Goal: Information Seeking & Learning: Find specific fact

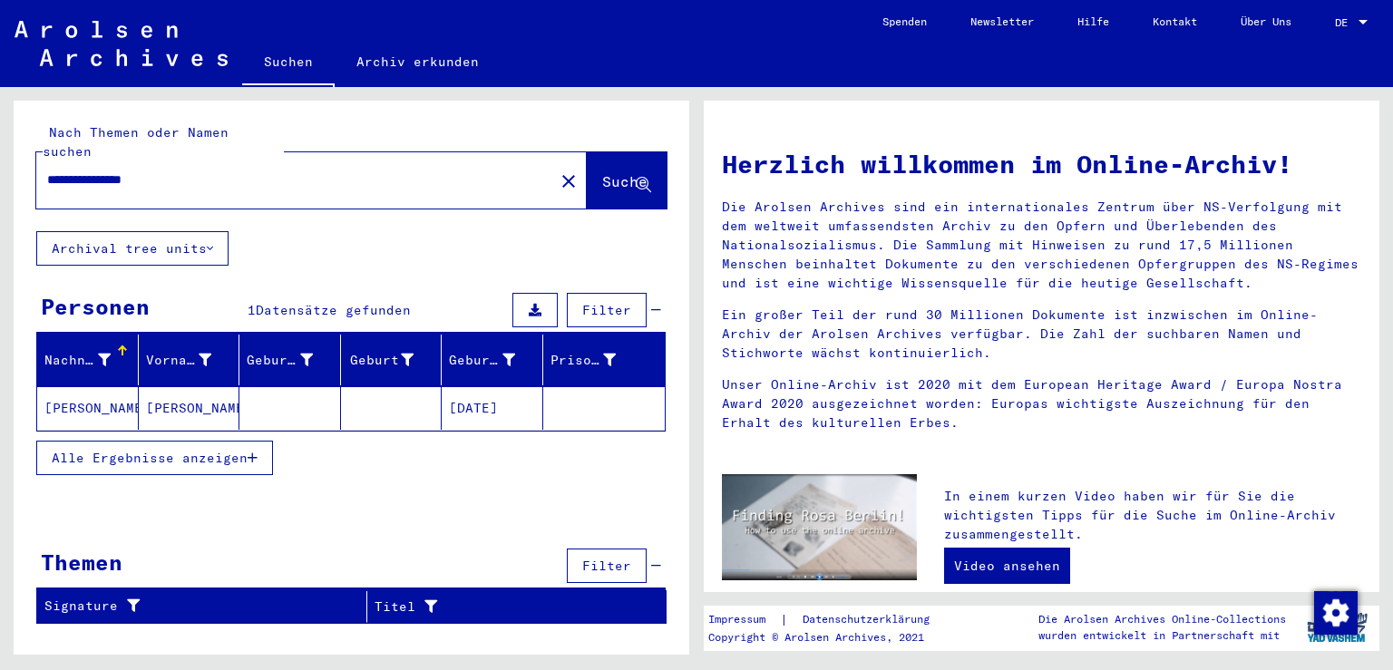
click at [511, 391] on mat-cell "[DATE]" at bounding box center [493, 408] width 102 height 44
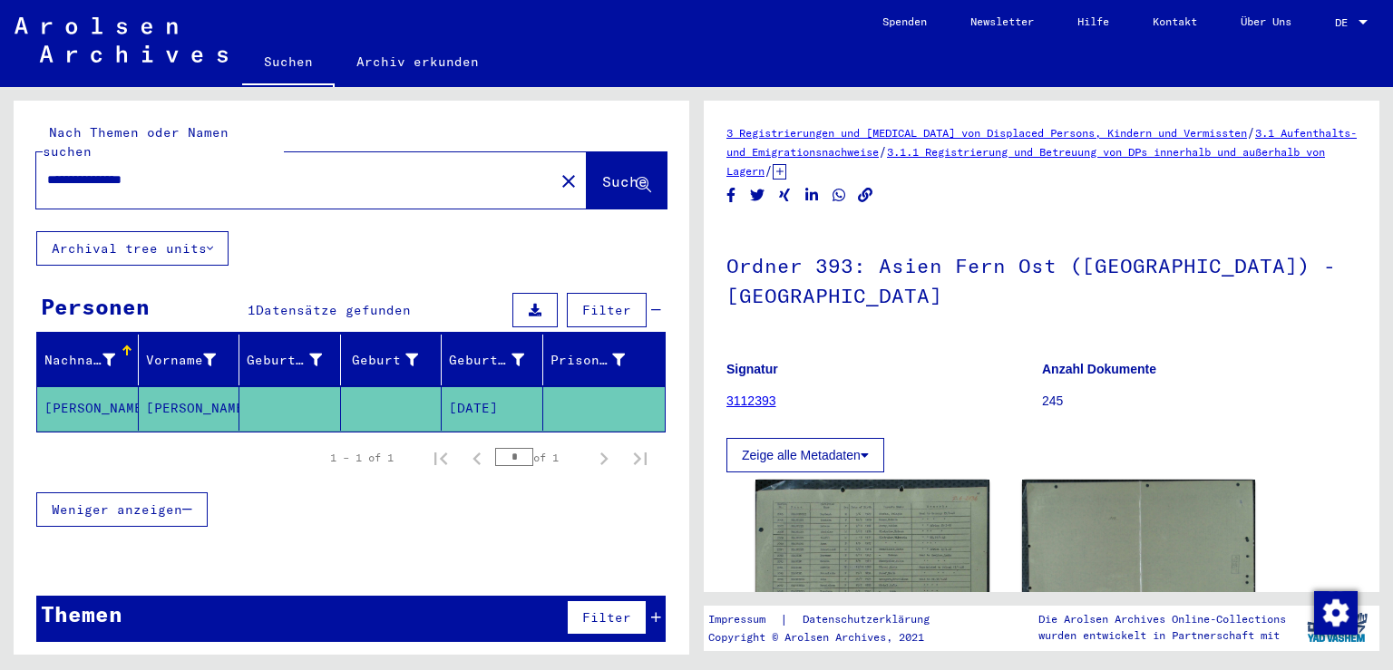
drag, startPoint x: 1392, startPoint y: 285, endPoint x: 1392, endPoint y: 350, distance: 65.3
click at [1392, 350] on div "3 Registrierungen und [MEDICAL_DATA] von Displaced Persons, Kindern und Vermiss…" at bounding box center [1045, 371] width 697 height 568
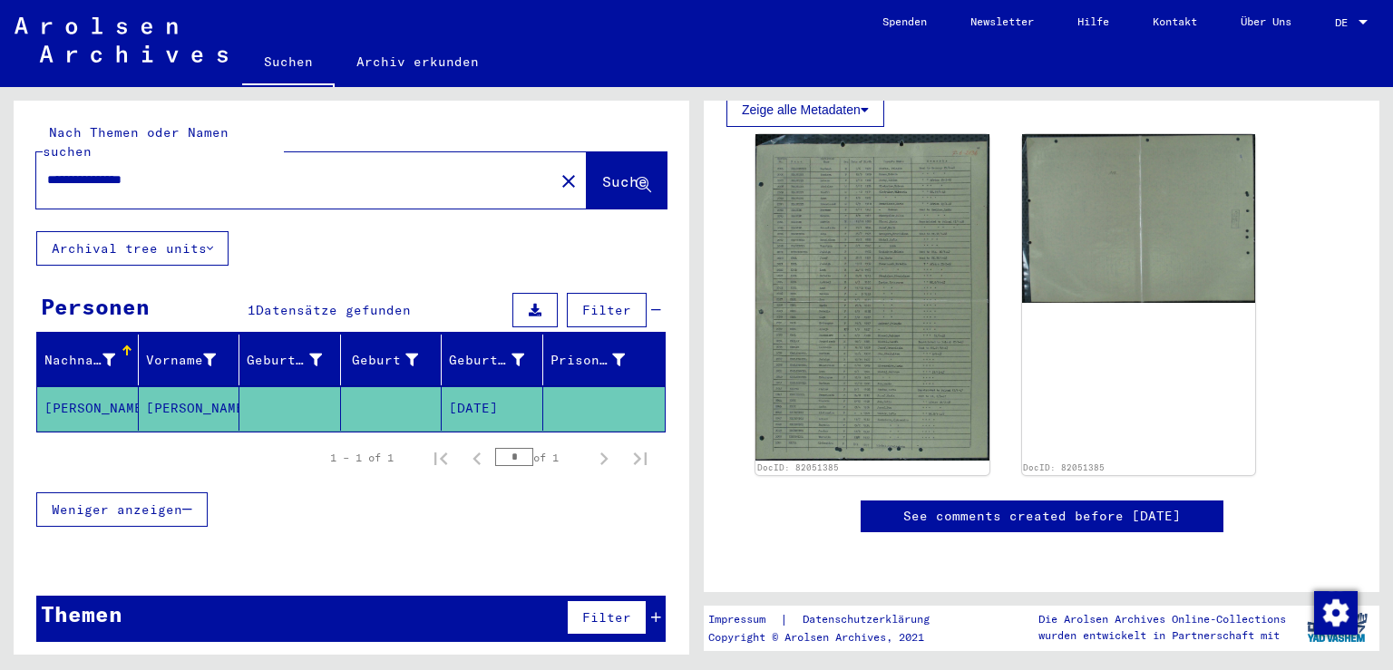
scroll to position [483, 0]
click at [482, 386] on mat-cell "[DATE]" at bounding box center [493, 408] width 102 height 44
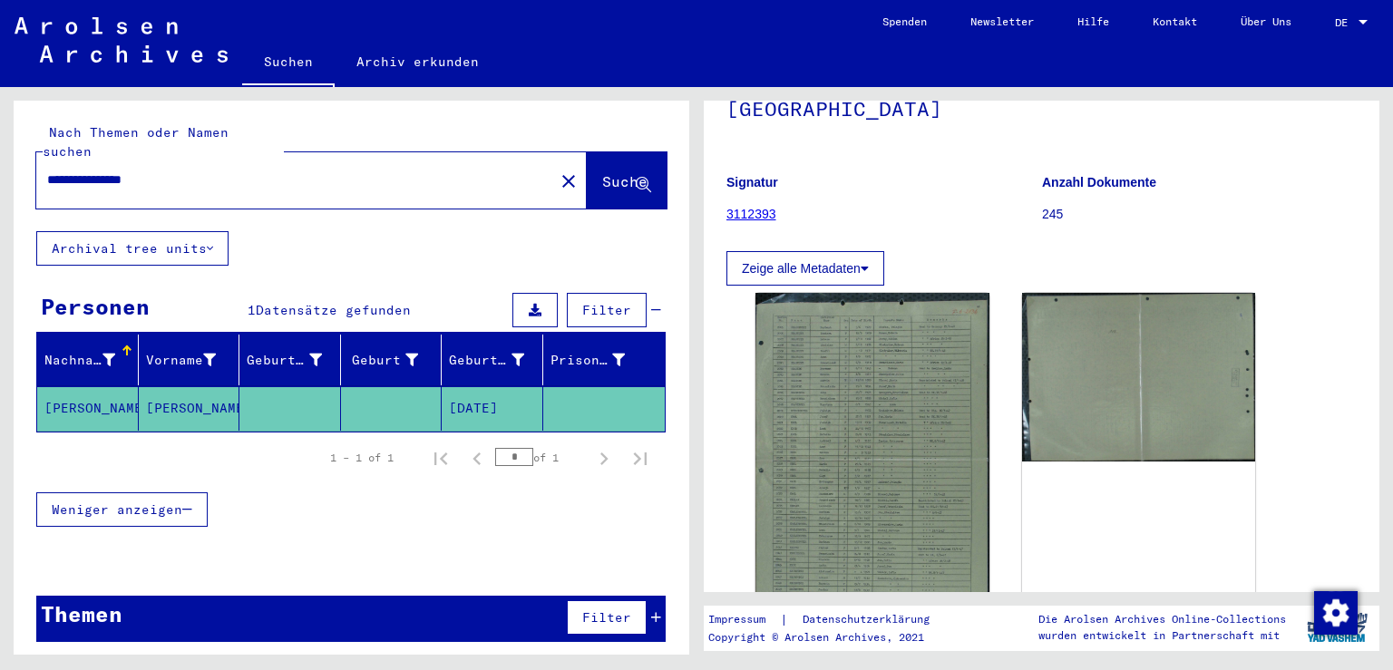
scroll to position [185, 0]
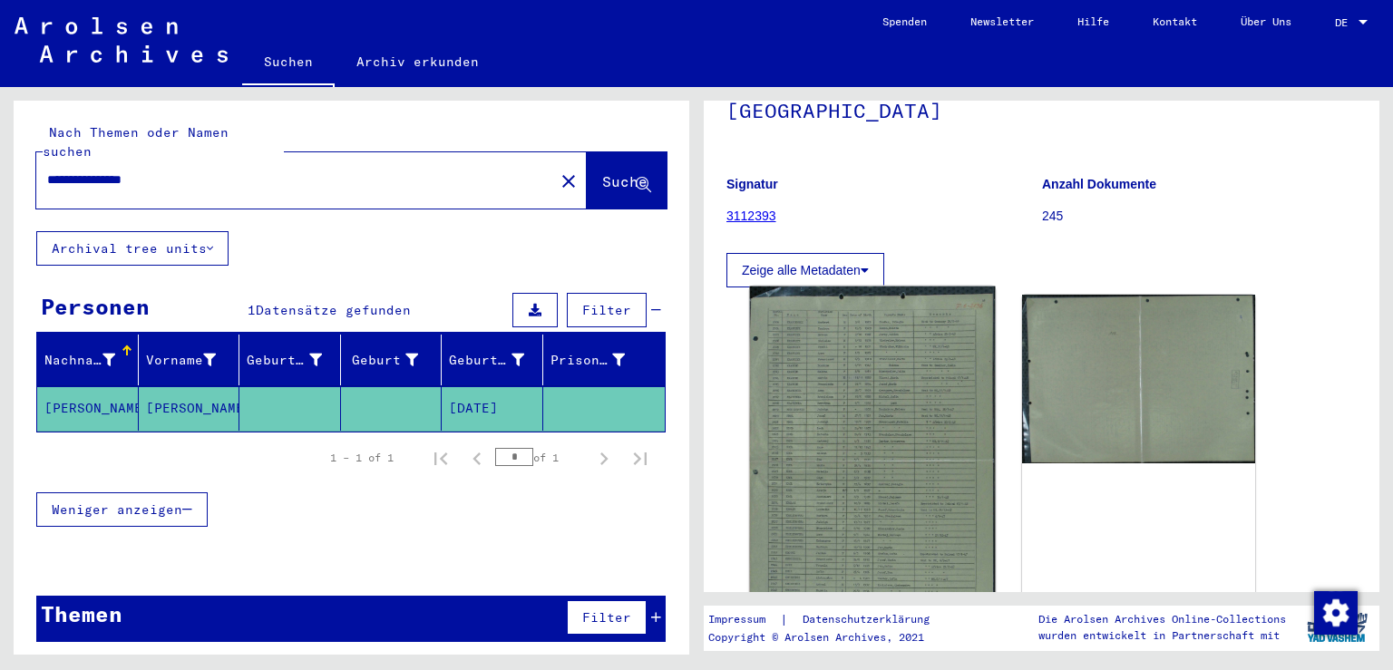
click at [872, 364] on img at bounding box center [872, 458] width 245 height 342
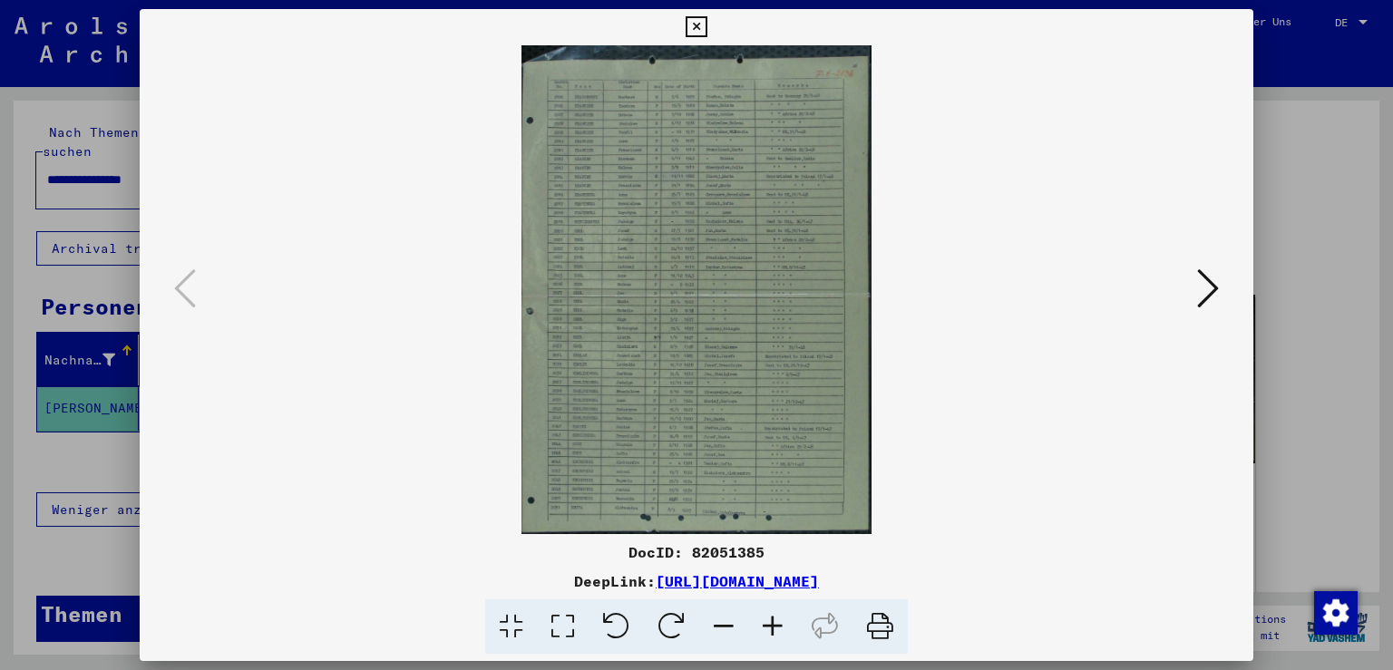
click at [767, 627] on icon at bounding box center [772, 626] width 49 height 55
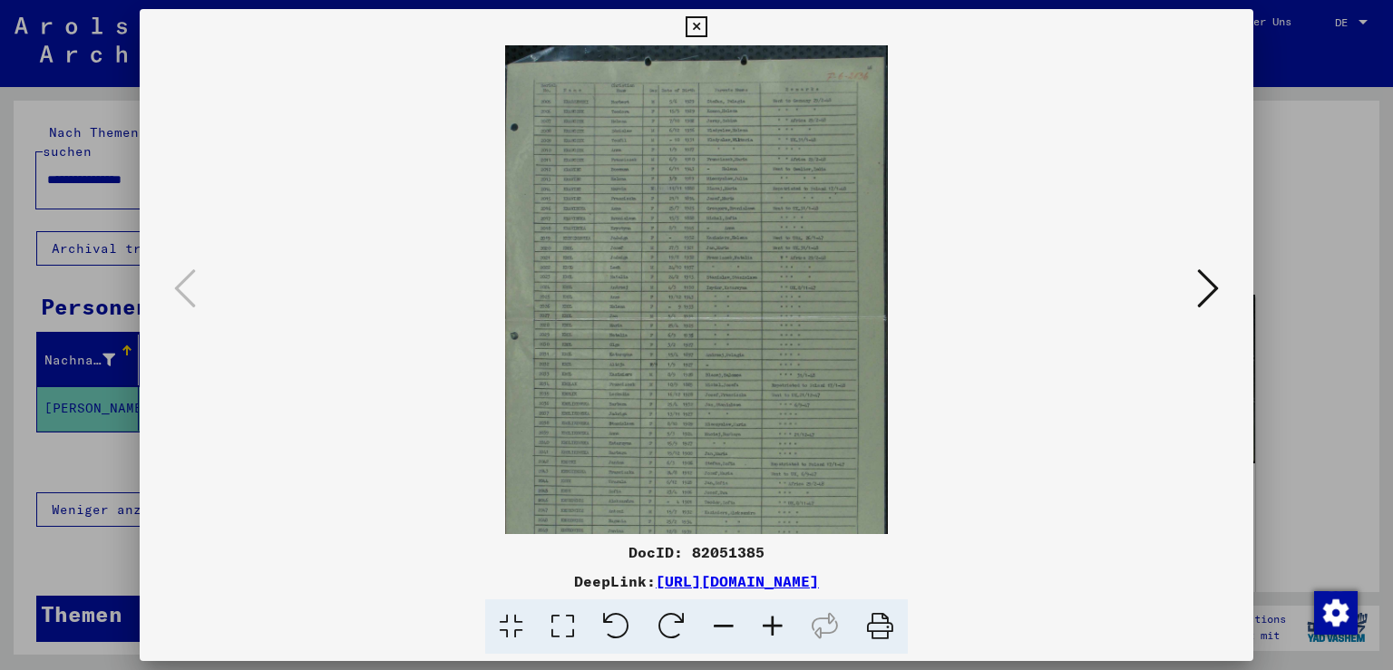
click at [767, 627] on icon at bounding box center [772, 626] width 49 height 55
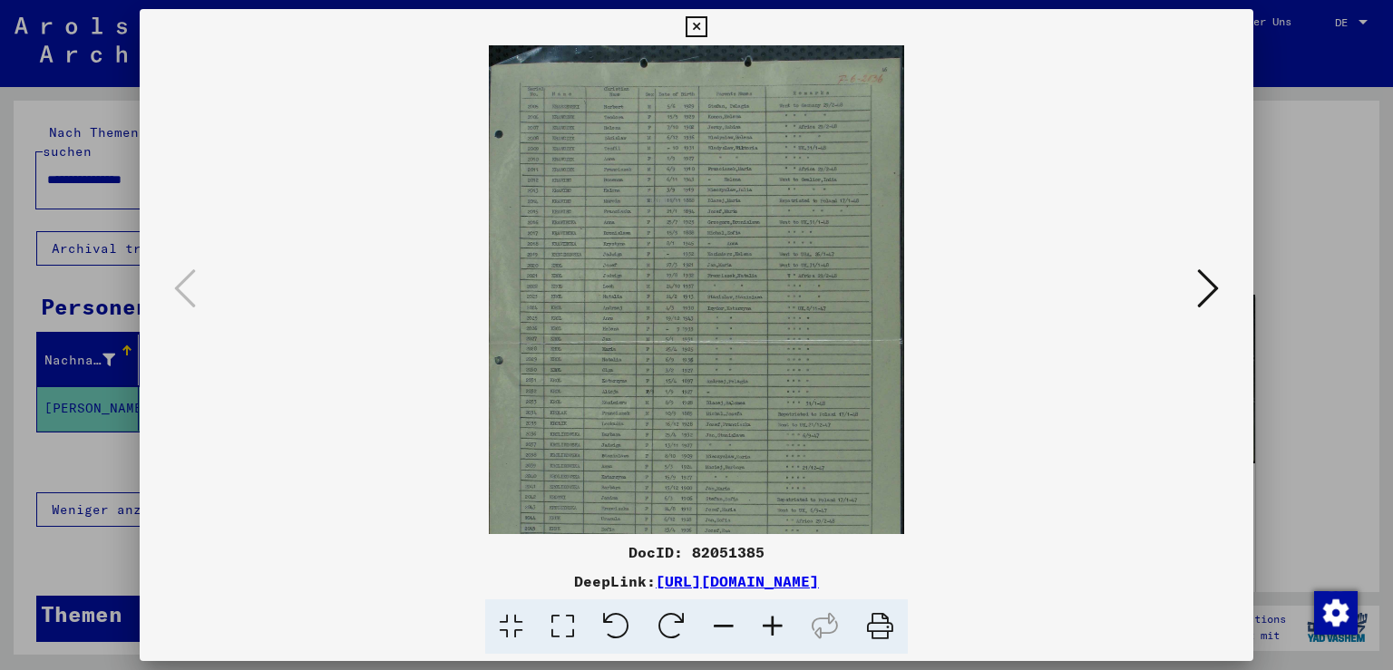
click at [769, 627] on icon at bounding box center [772, 626] width 49 height 55
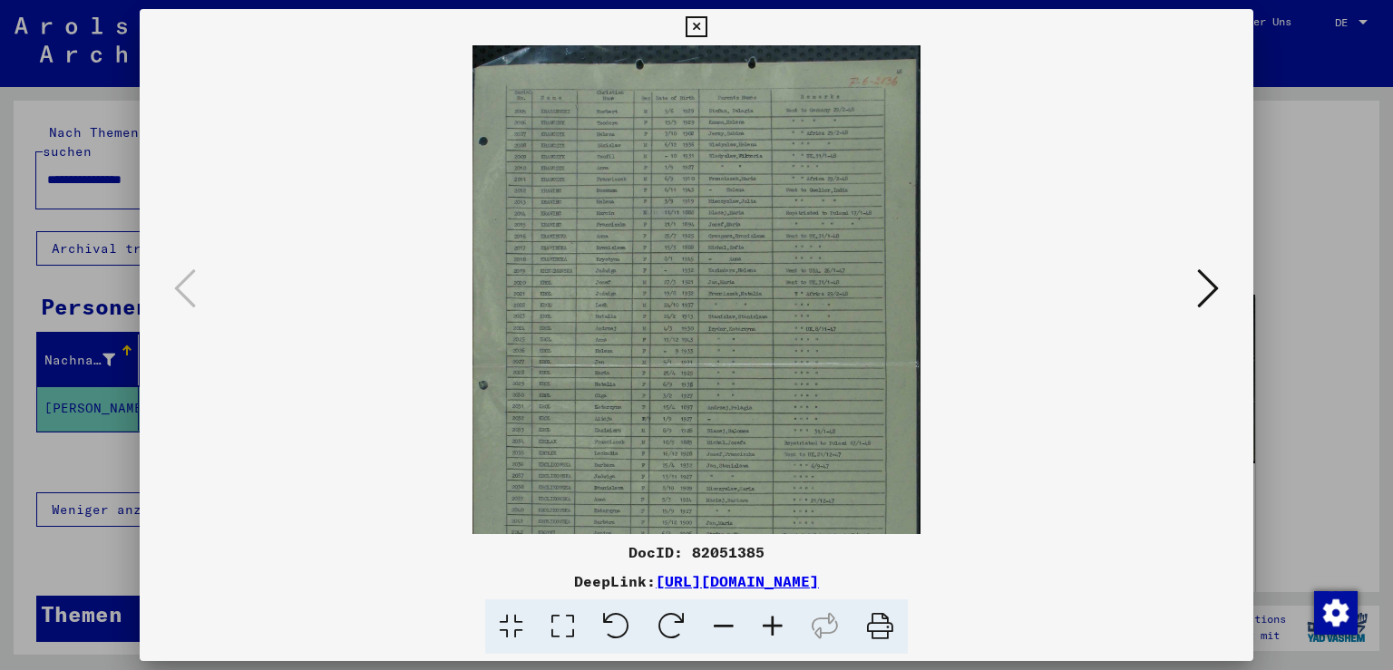
click at [769, 627] on icon at bounding box center [772, 626] width 49 height 55
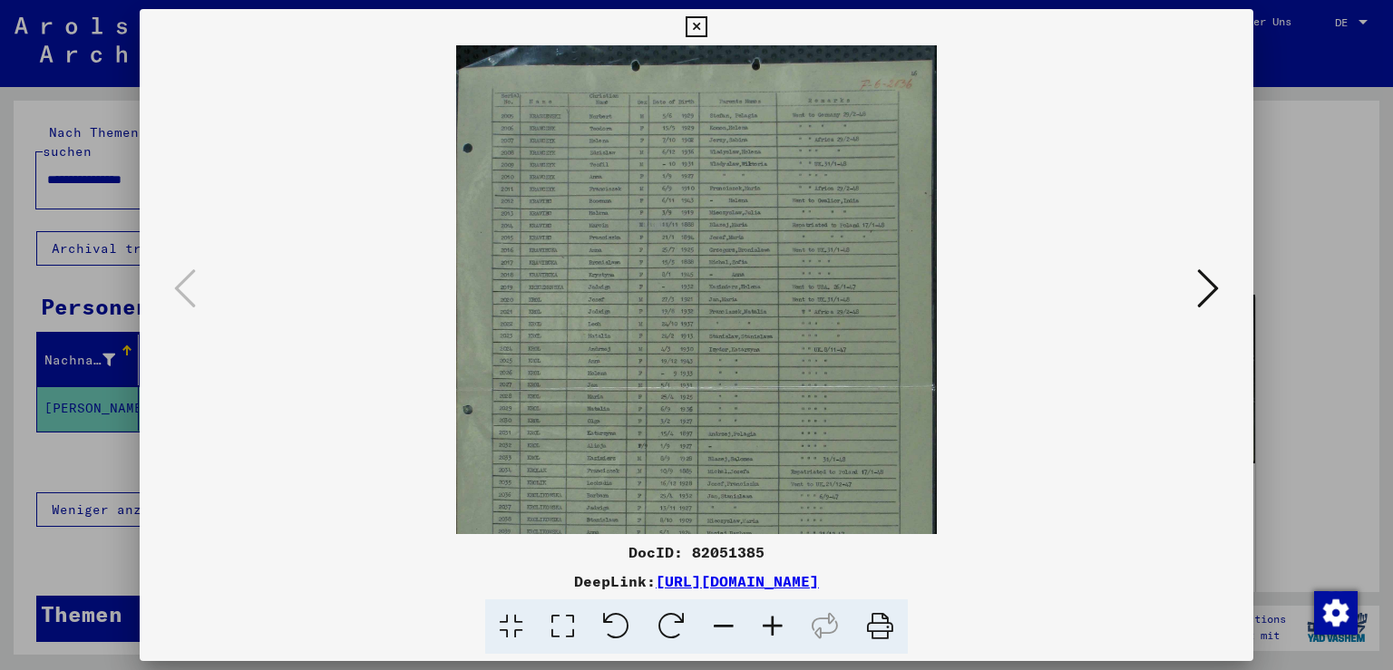
click at [769, 627] on icon at bounding box center [772, 626] width 49 height 55
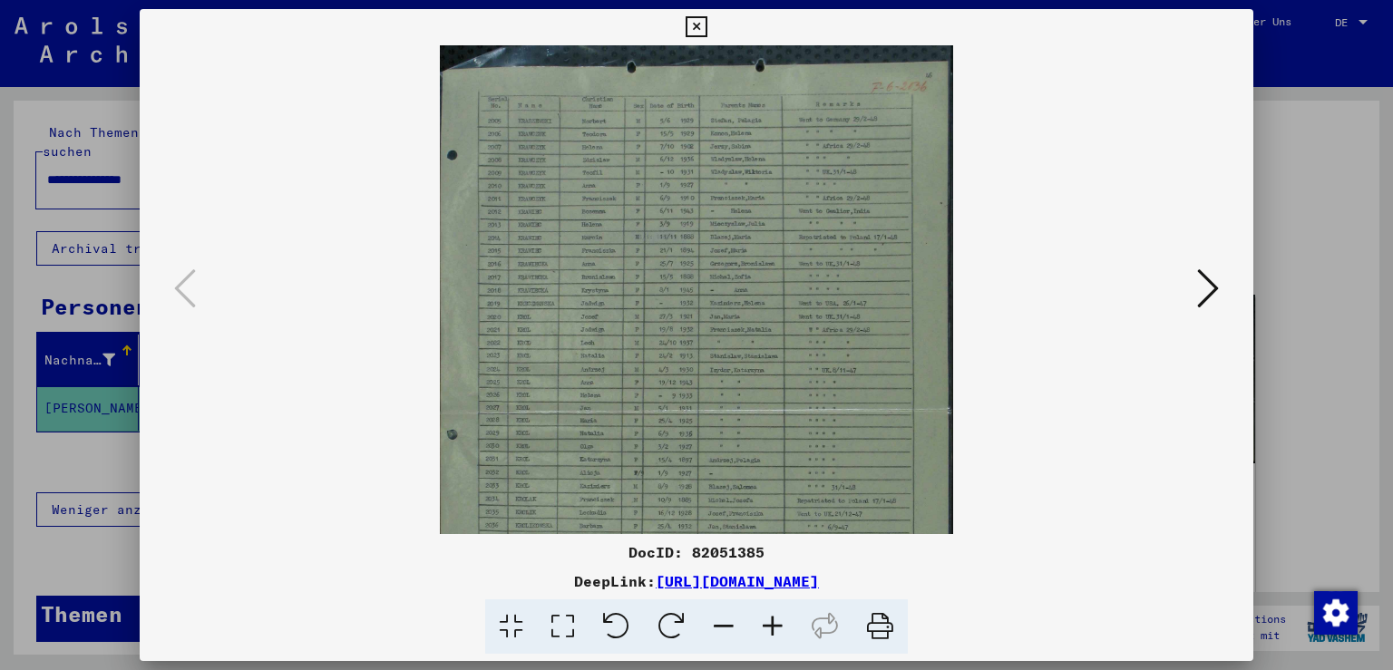
click at [769, 627] on icon at bounding box center [772, 626] width 49 height 55
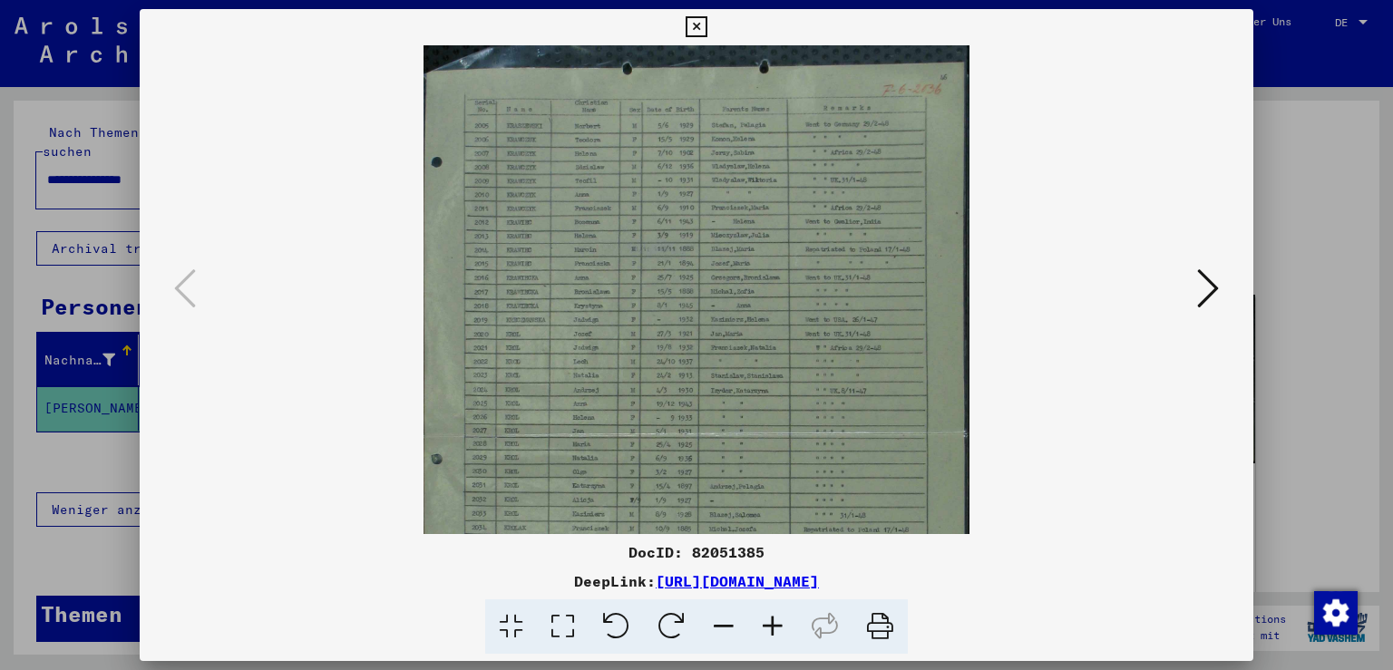
click at [769, 627] on icon at bounding box center [772, 626] width 49 height 55
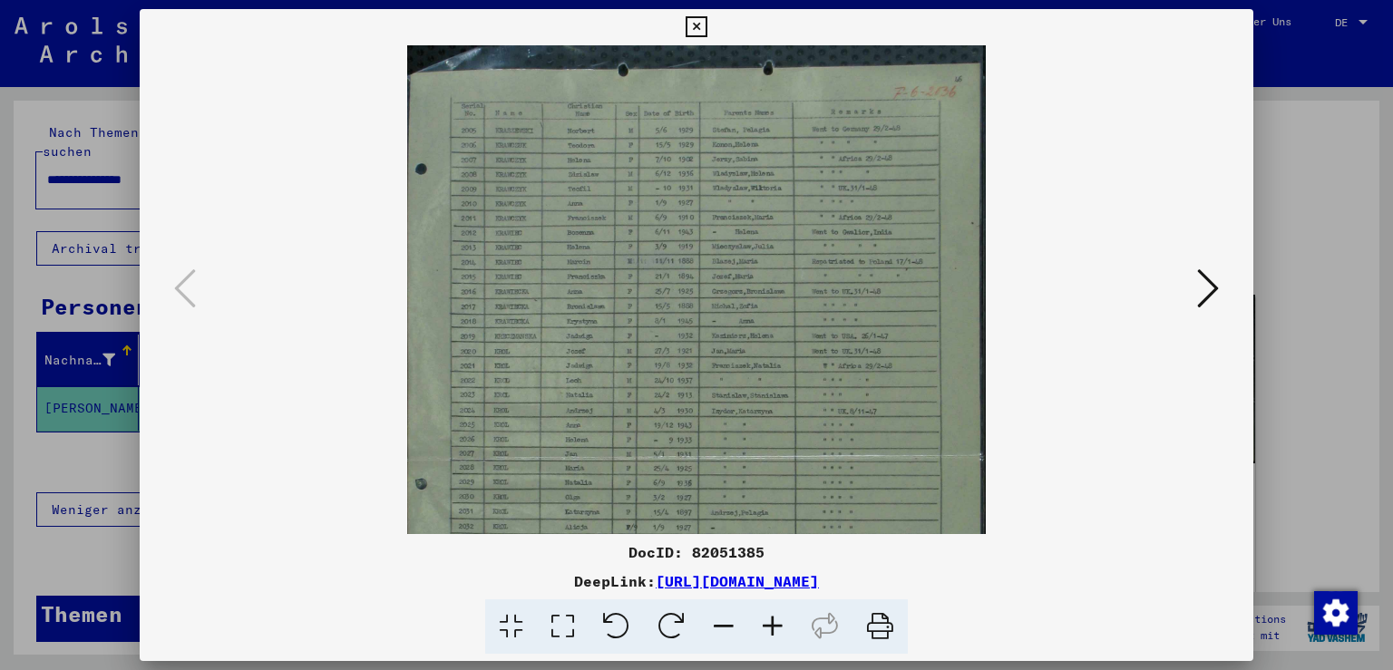
click at [769, 627] on icon at bounding box center [772, 626] width 49 height 55
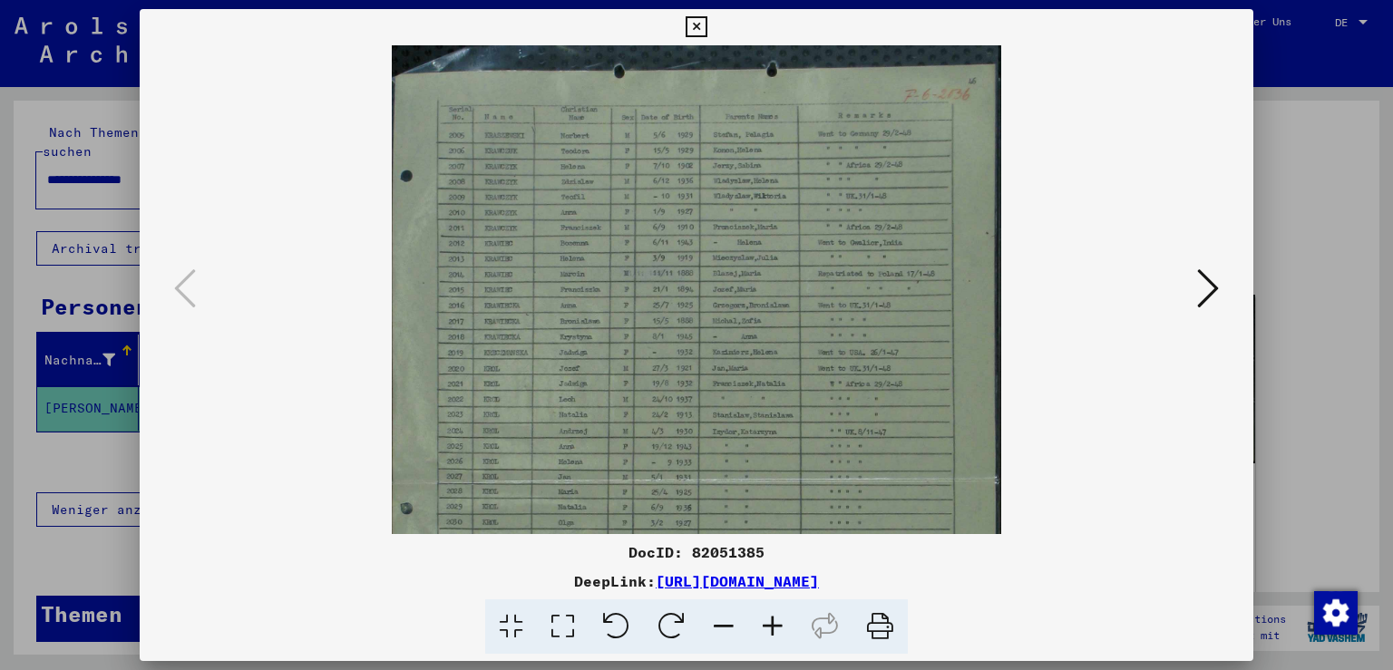
click at [769, 627] on icon at bounding box center [772, 626] width 49 height 55
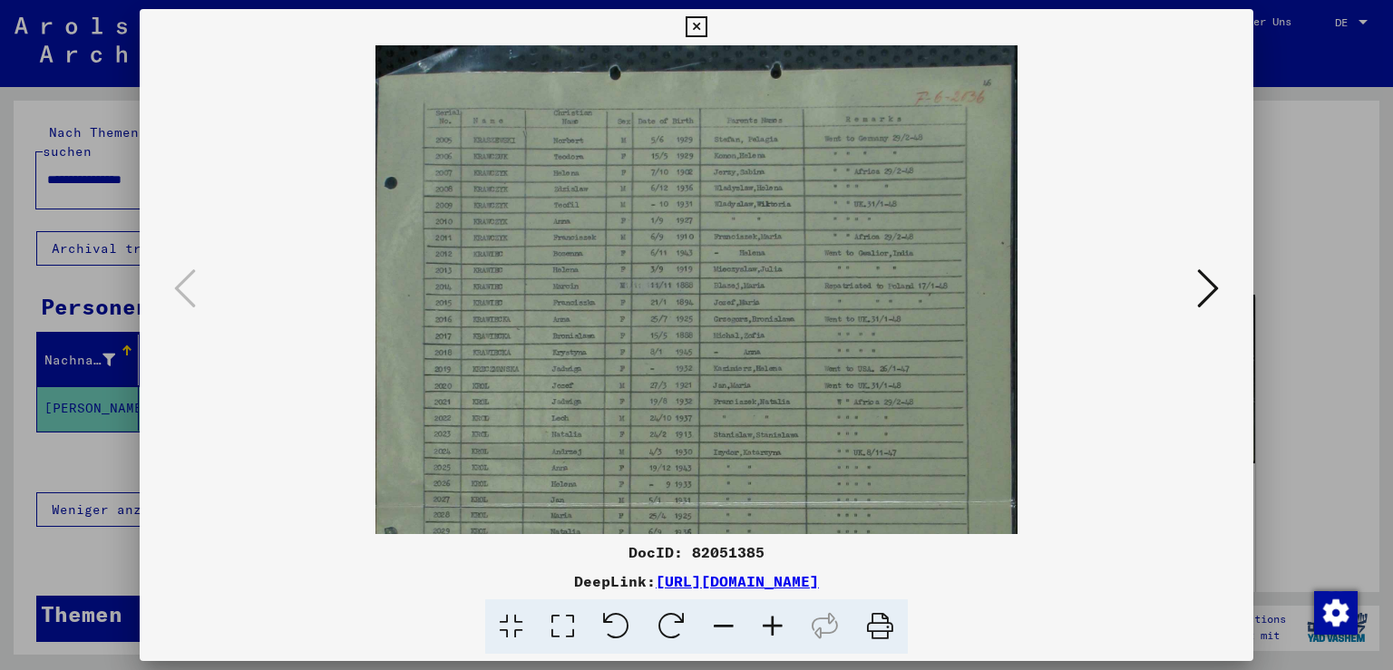
click at [769, 627] on icon at bounding box center [772, 626] width 49 height 55
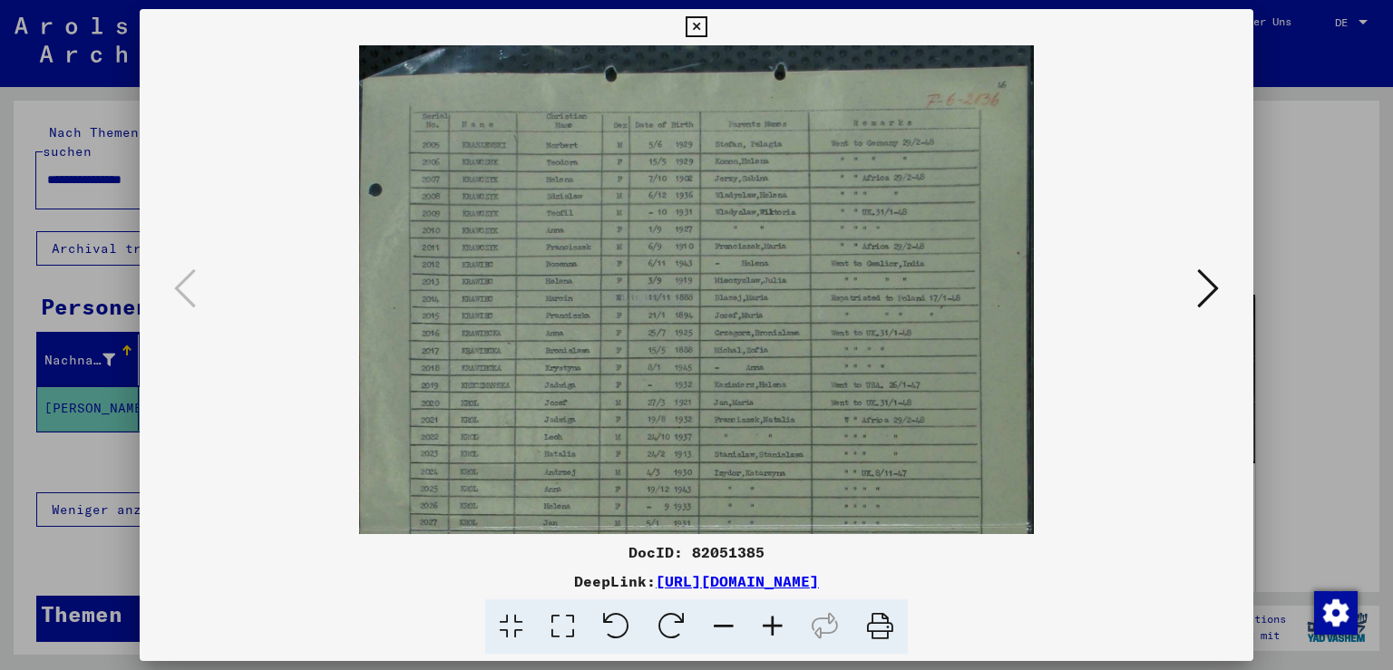
click at [769, 627] on icon at bounding box center [772, 626] width 49 height 55
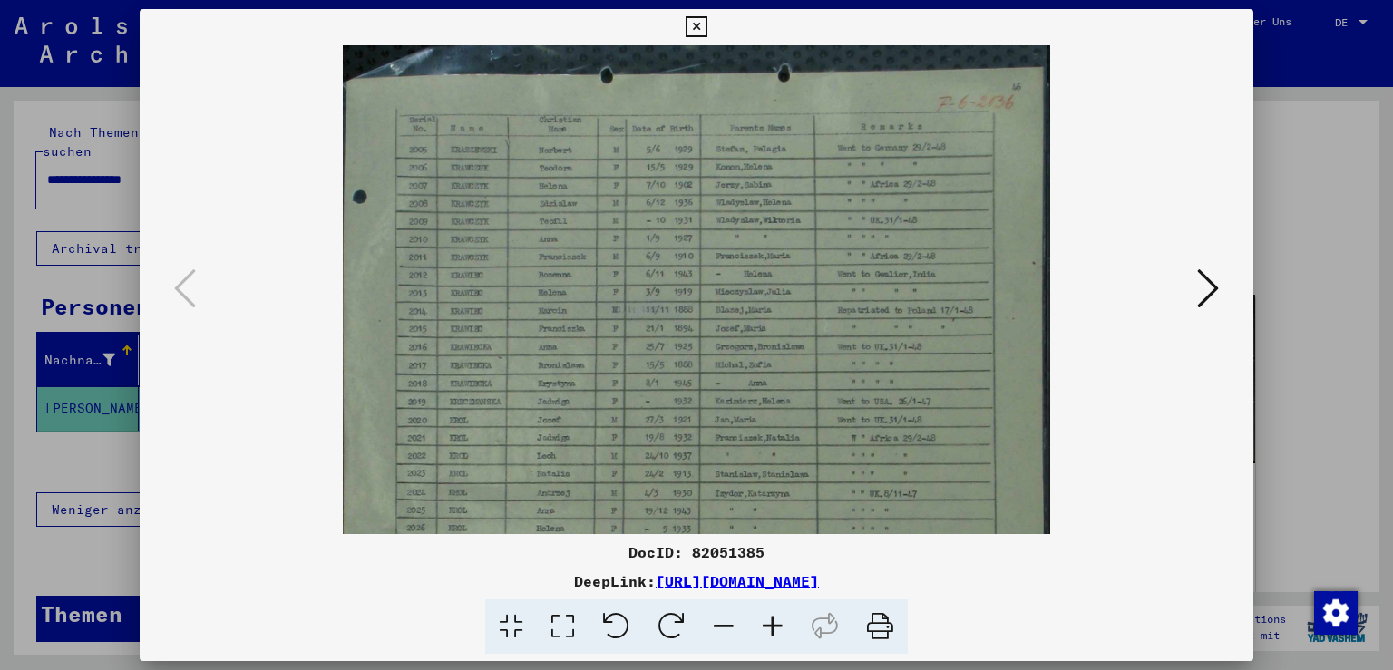
click at [769, 627] on icon at bounding box center [772, 626] width 49 height 55
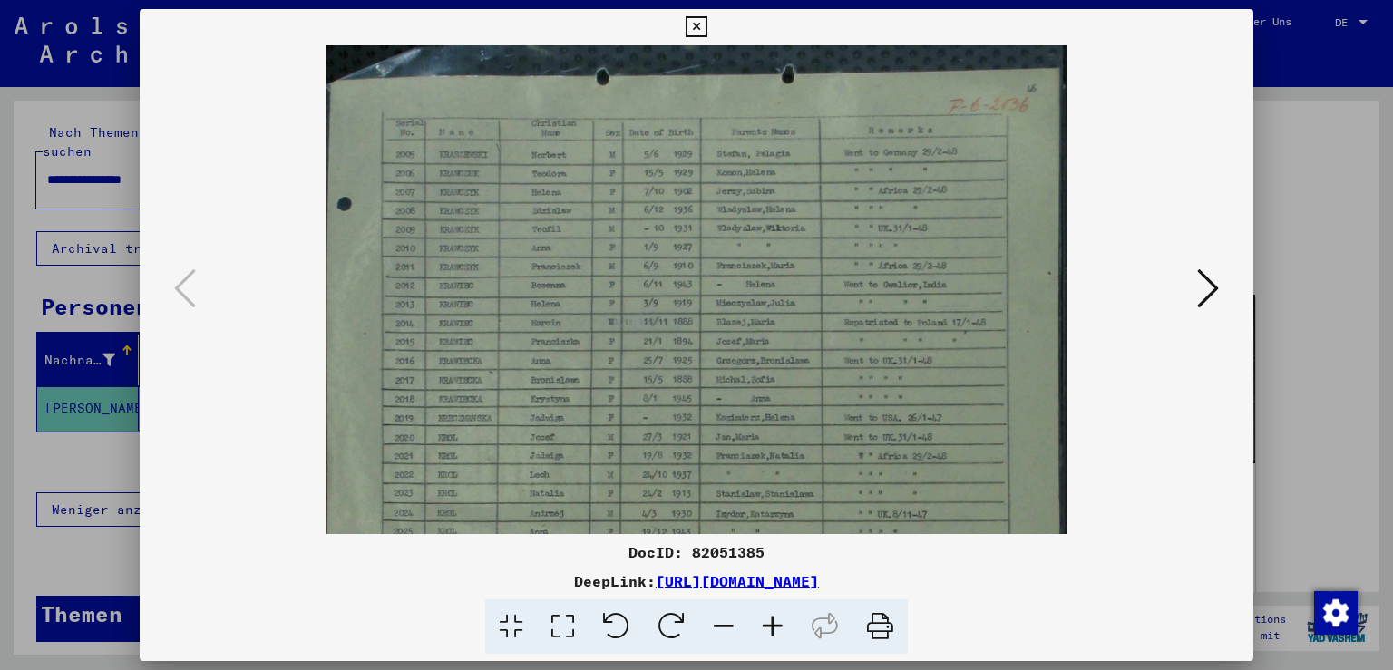
click at [769, 627] on icon at bounding box center [772, 626] width 49 height 55
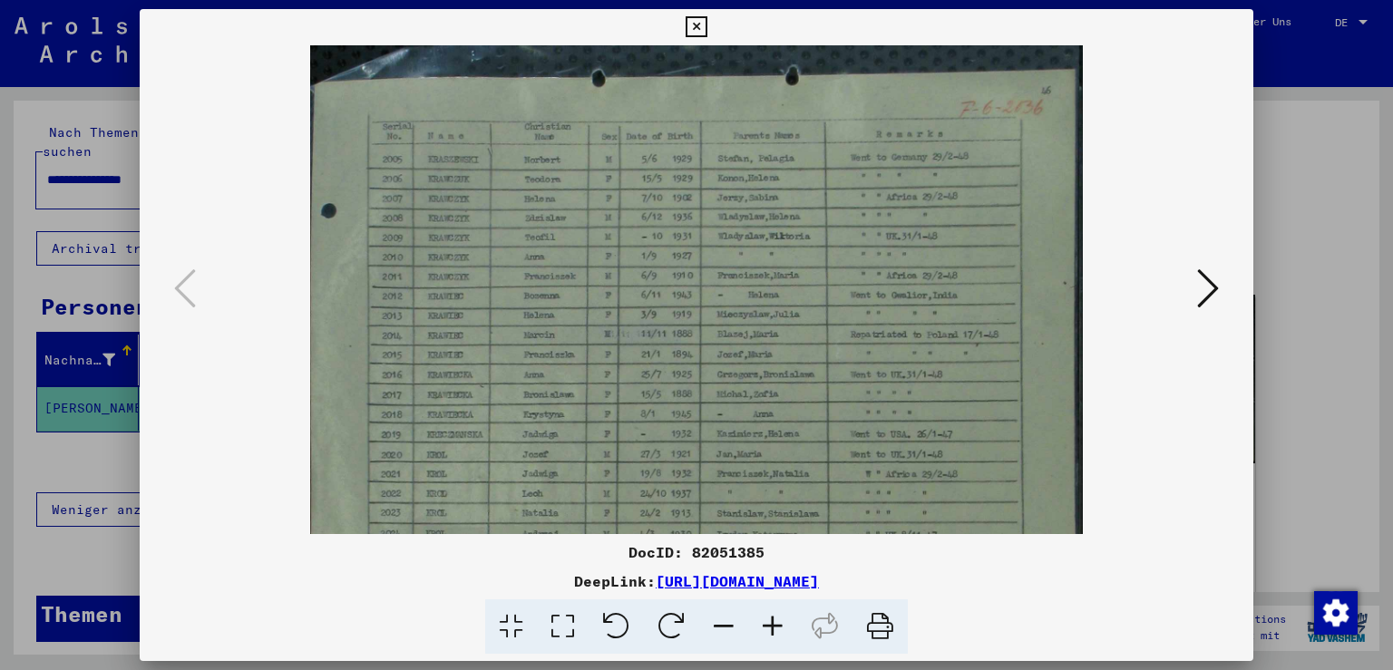
click at [769, 627] on icon at bounding box center [772, 626] width 49 height 55
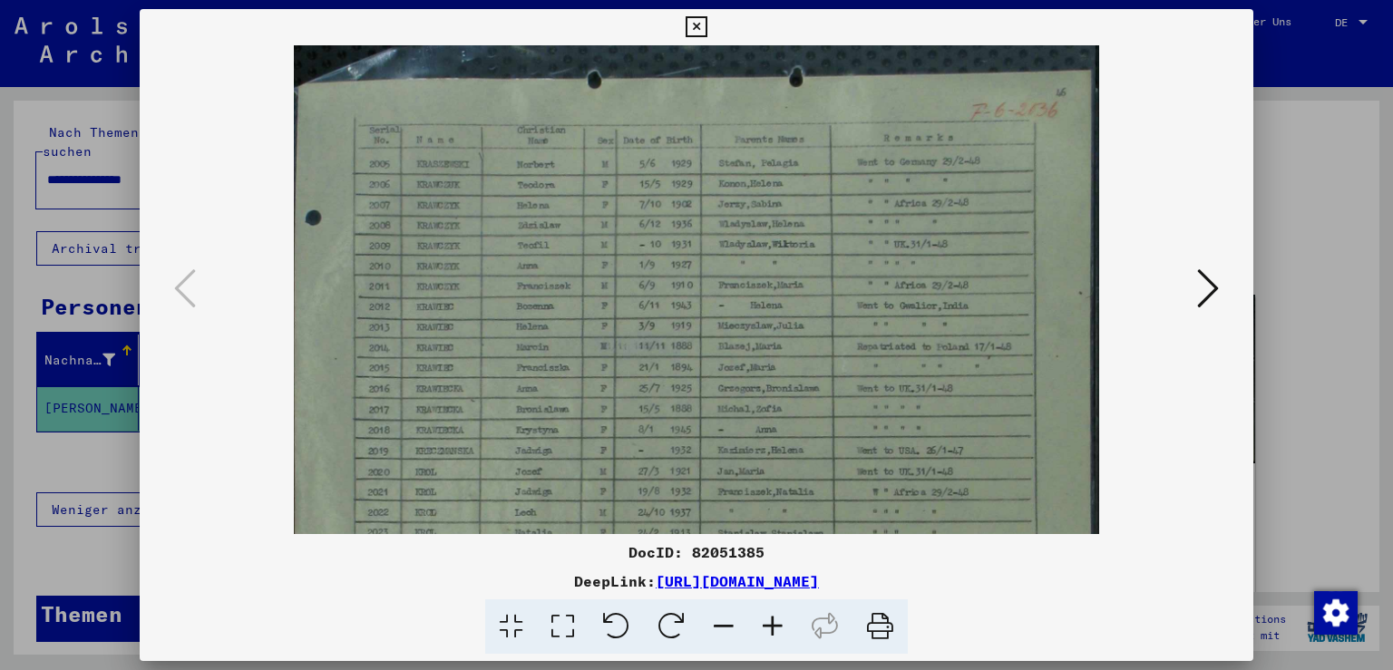
click at [769, 627] on icon at bounding box center [772, 626] width 49 height 55
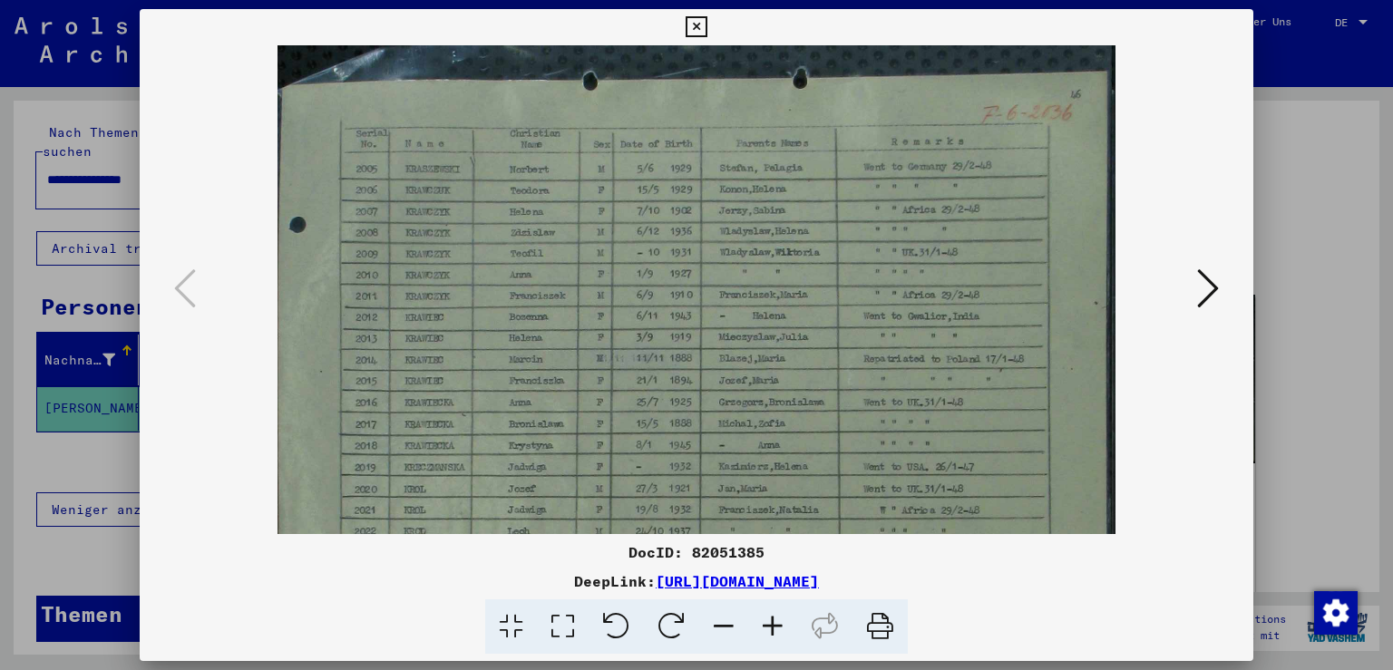
click at [769, 627] on icon at bounding box center [772, 626] width 49 height 55
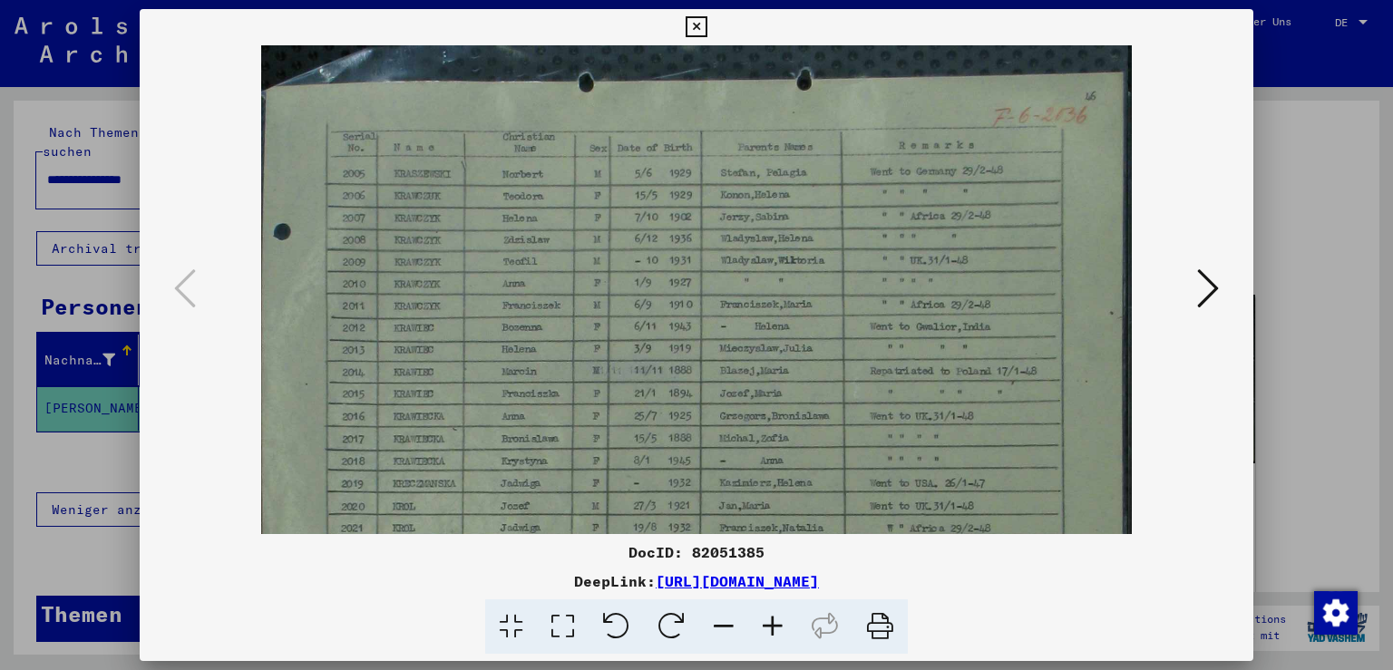
click at [769, 627] on icon at bounding box center [772, 626] width 49 height 55
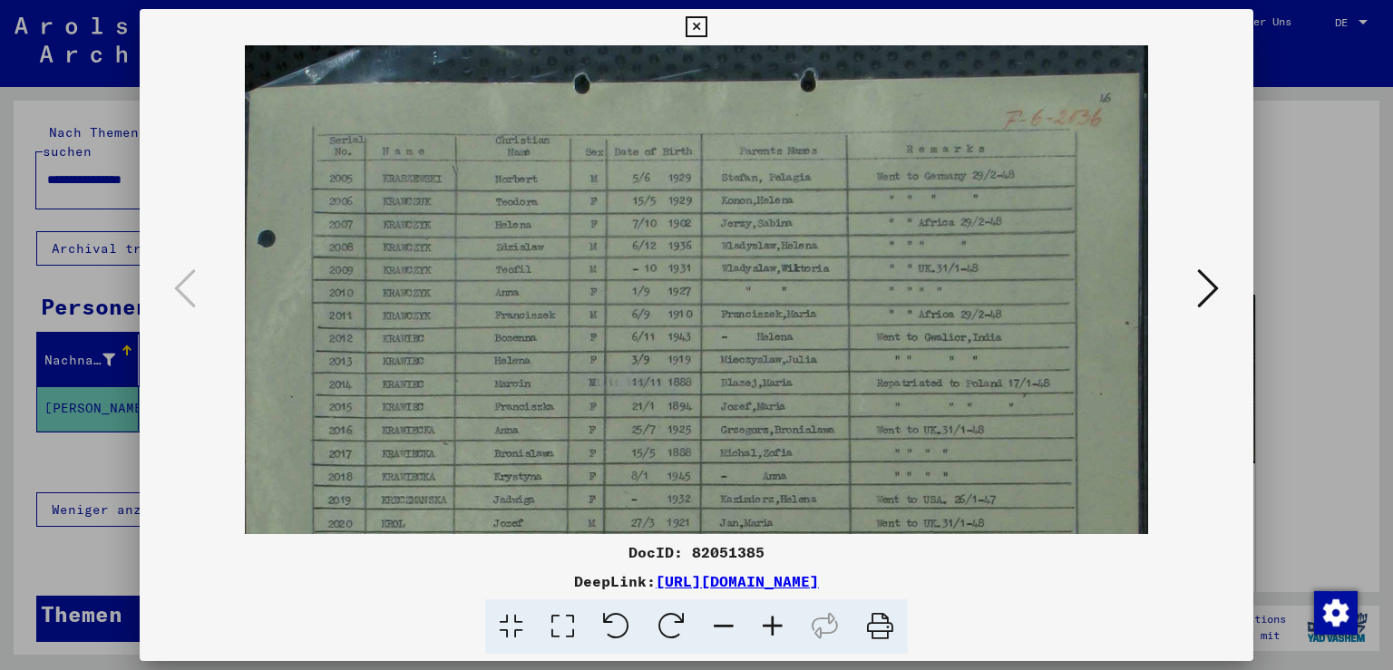
click at [769, 627] on icon at bounding box center [772, 626] width 49 height 55
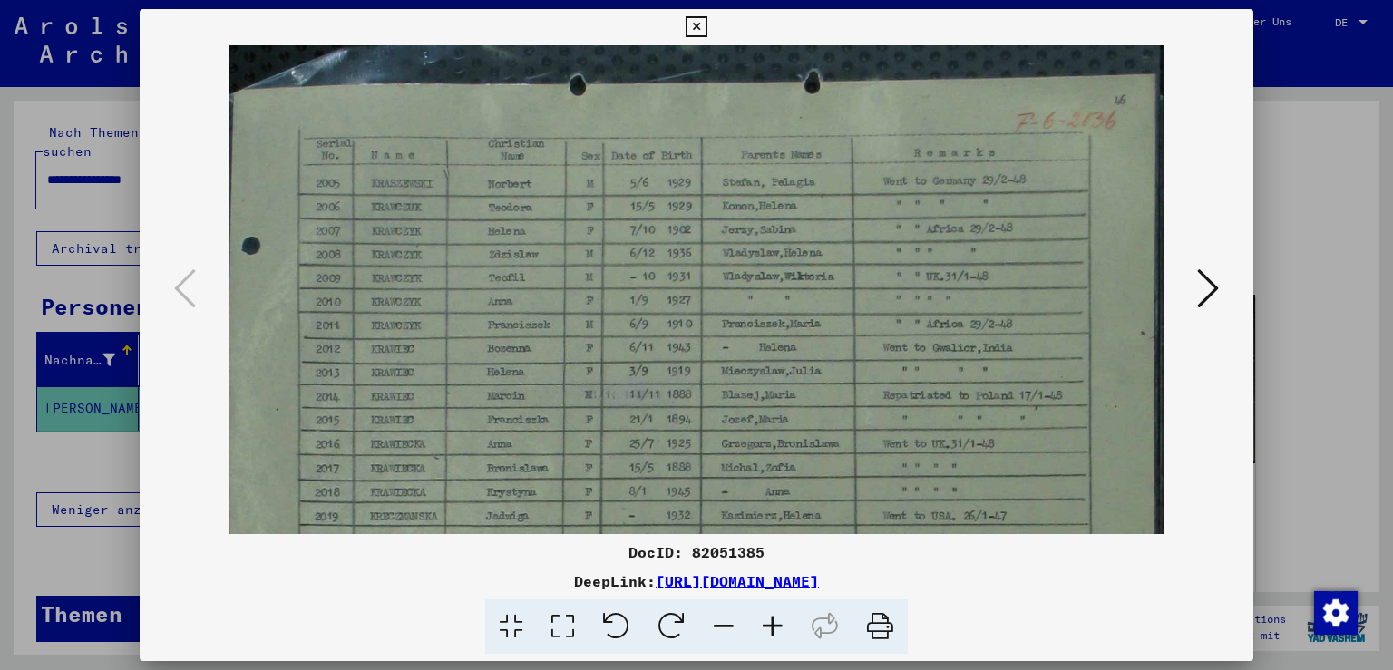
click at [769, 627] on icon at bounding box center [772, 626] width 49 height 55
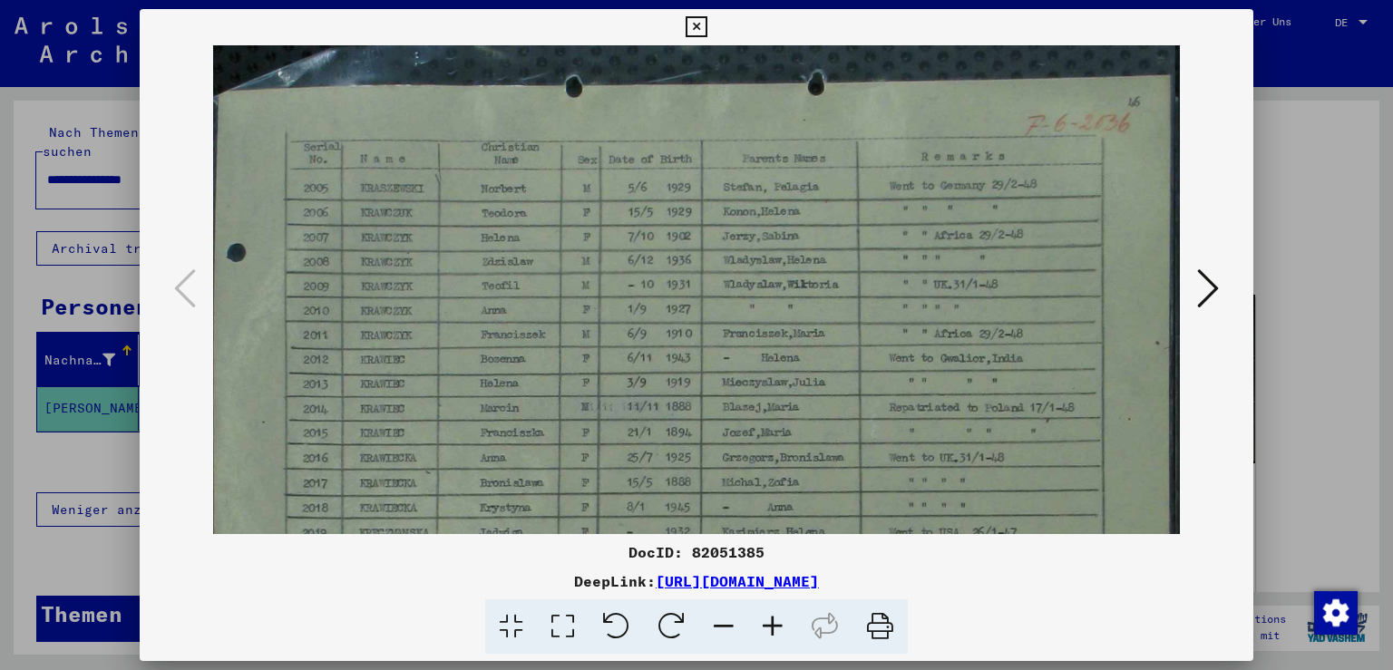
click at [769, 627] on icon at bounding box center [772, 626] width 49 height 55
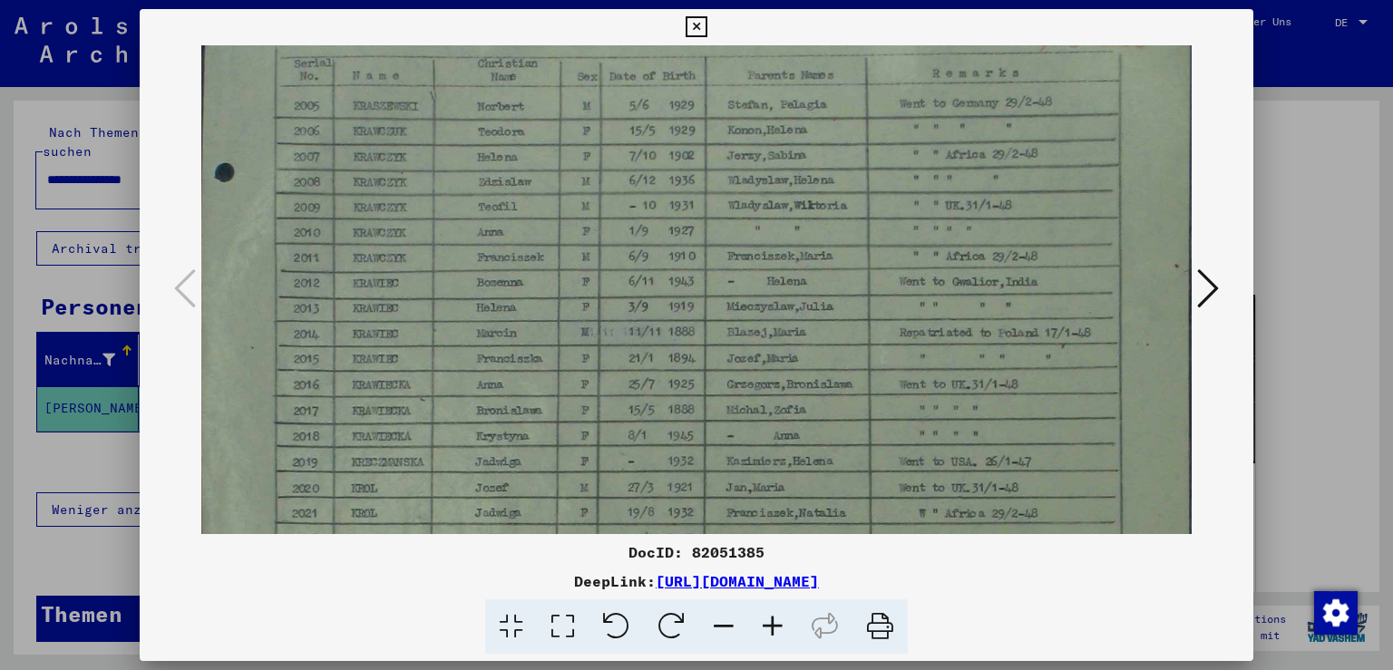
scroll to position [94, 1]
drag, startPoint x: 652, startPoint y: 419, endPoint x: 652, endPoint y: 327, distance: 91.6
click at [652, 327] on img at bounding box center [700, 649] width 1000 height 1396
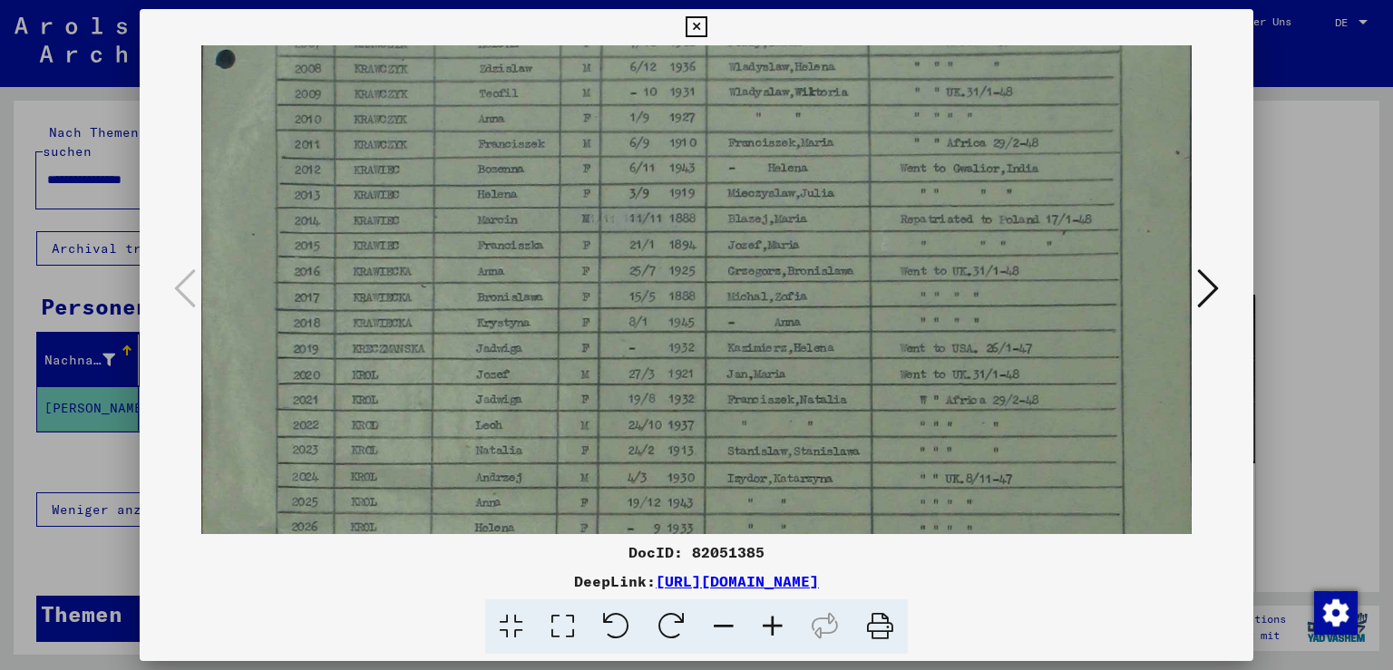
drag, startPoint x: 646, startPoint y: 401, endPoint x: 655, endPoint y: 293, distance: 108.3
click at [655, 296] on img at bounding box center [701, 543] width 1000 height 1396
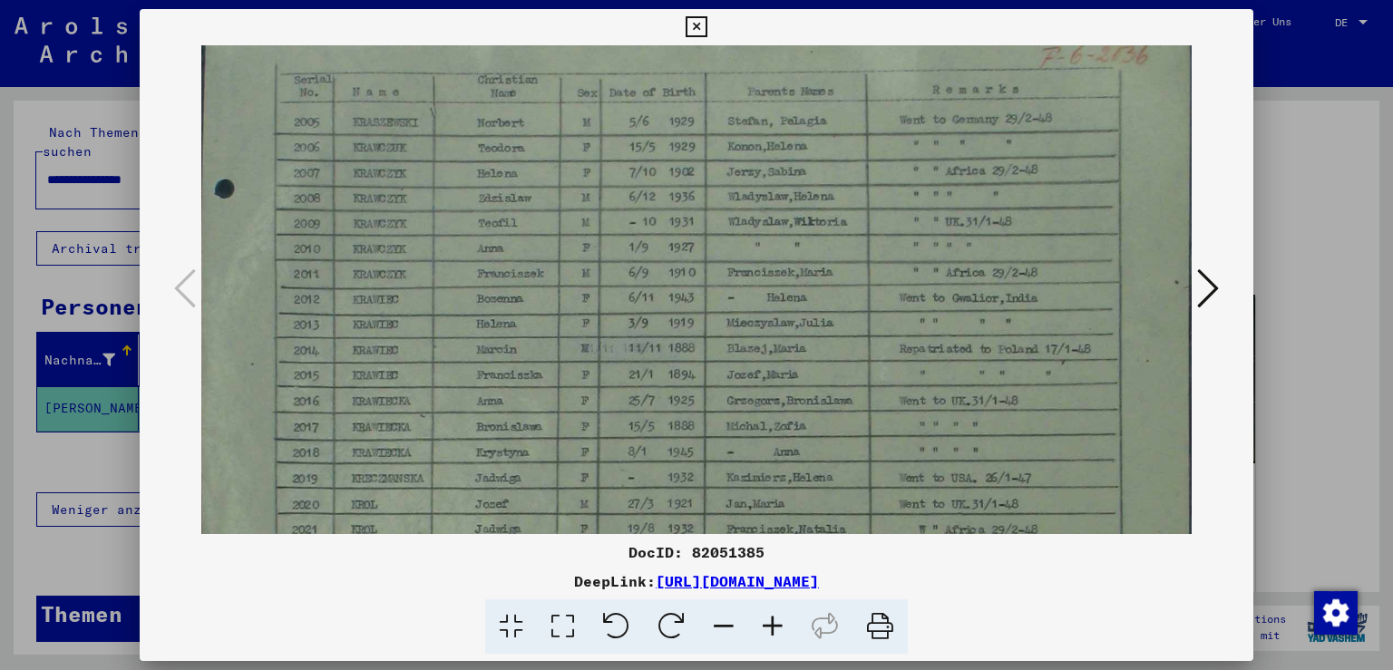
scroll to position [67, 1]
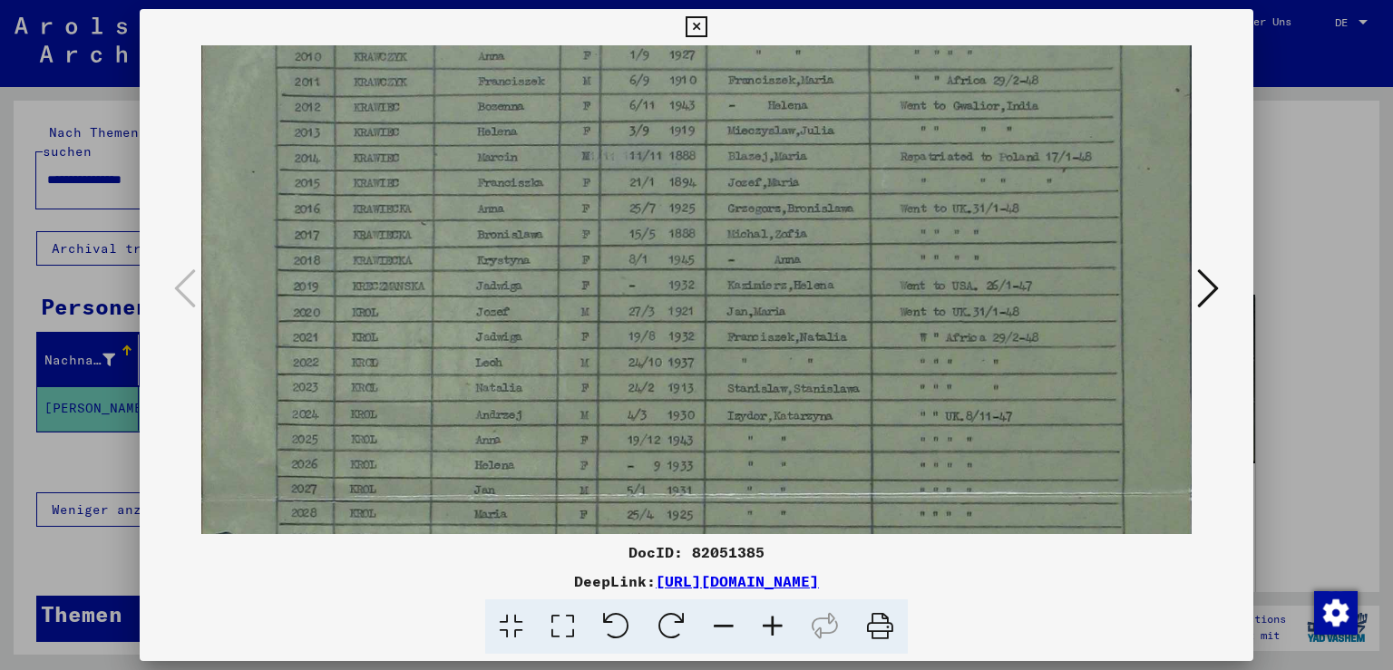
drag, startPoint x: 510, startPoint y: 227, endPoint x: 535, endPoint y: 161, distance: 70.1
click at [535, 161] on img at bounding box center [701, 480] width 1000 height 1396
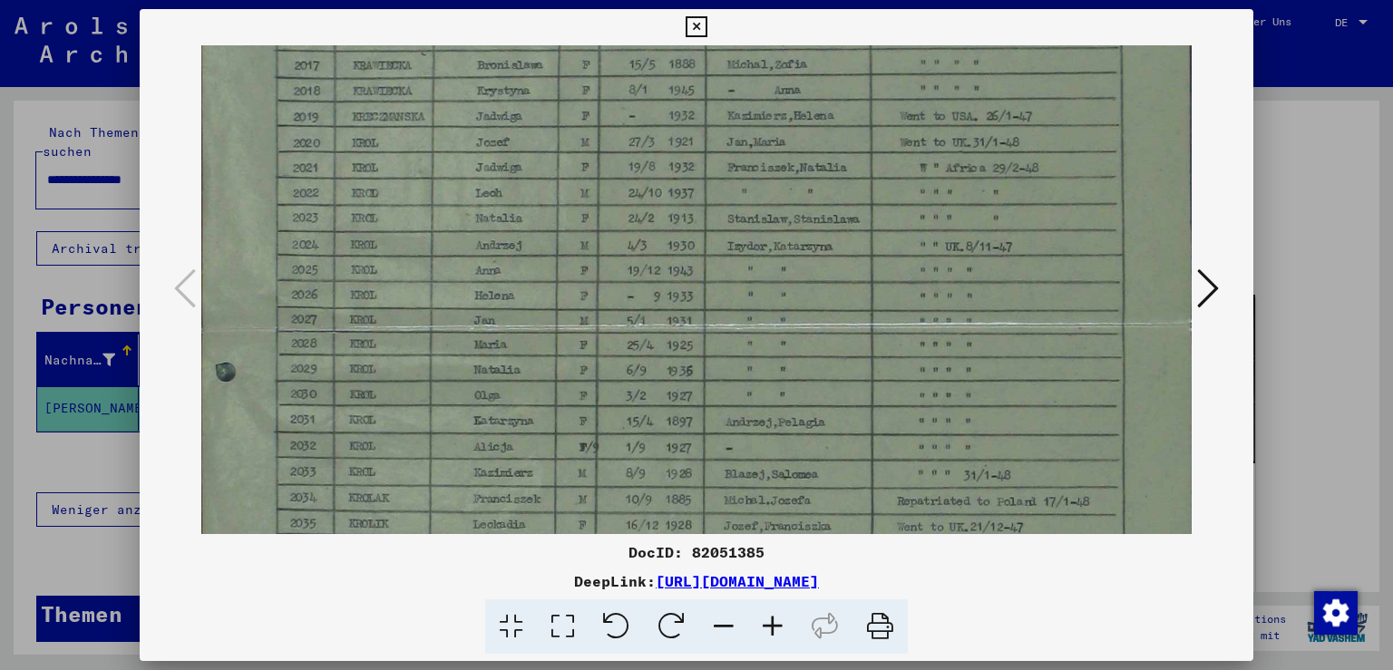
drag, startPoint x: 511, startPoint y: 303, endPoint x: 518, endPoint y: 118, distance: 185.2
click at [520, 122] on img at bounding box center [701, 311] width 1000 height 1396
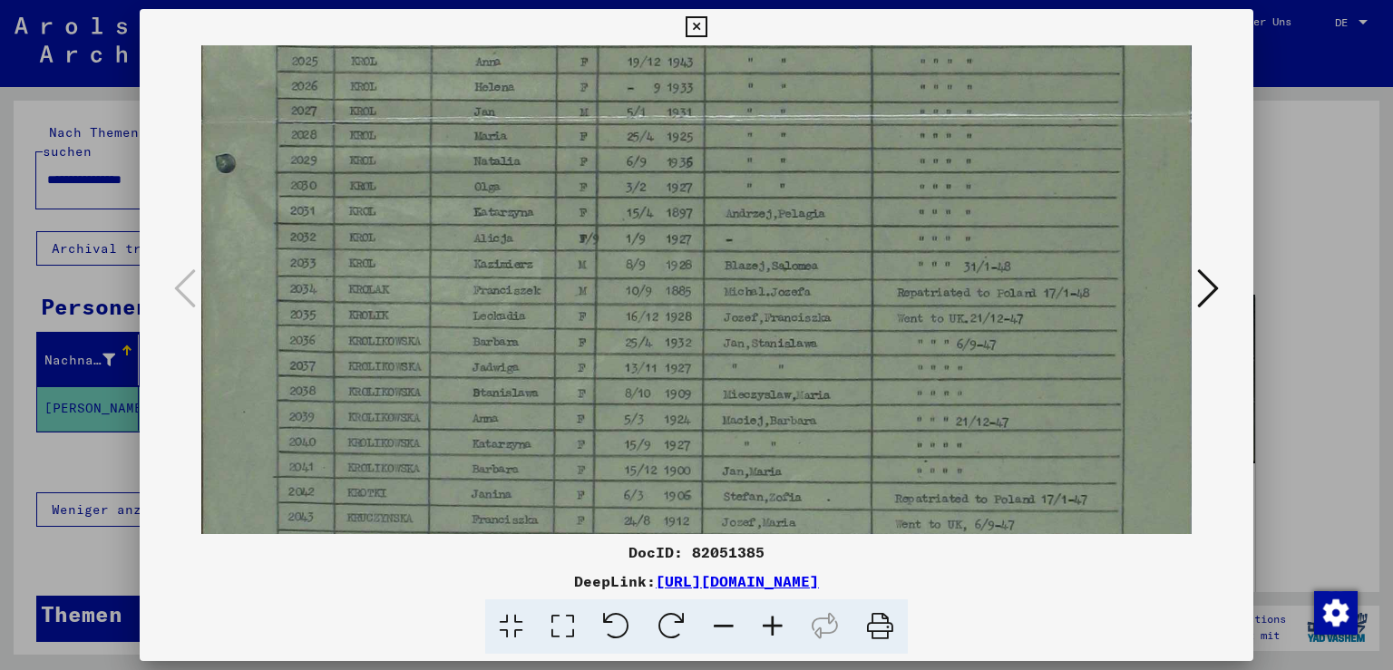
drag, startPoint x: 494, startPoint y: 336, endPoint x: 502, endPoint y: 134, distance: 201.5
click at [502, 135] on img at bounding box center [701, 102] width 1000 height 1396
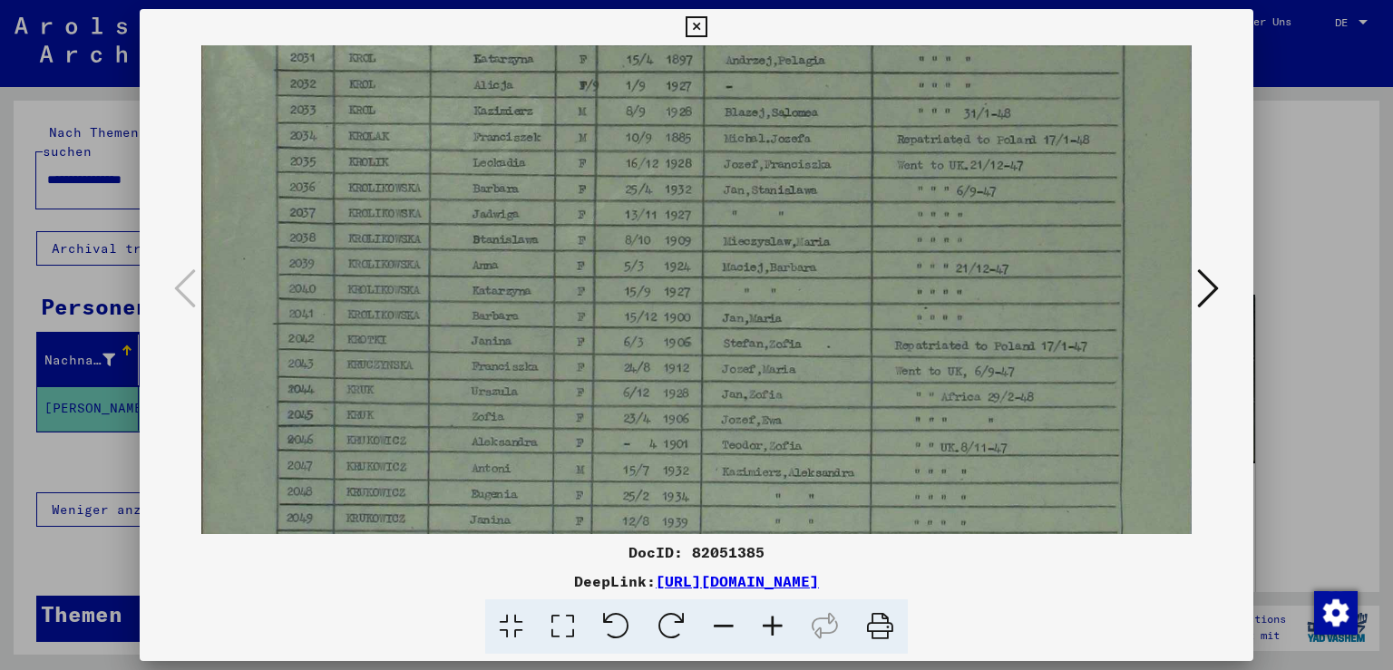
drag, startPoint x: 500, startPoint y: 317, endPoint x: 514, endPoint y: 171, distance: 146.7
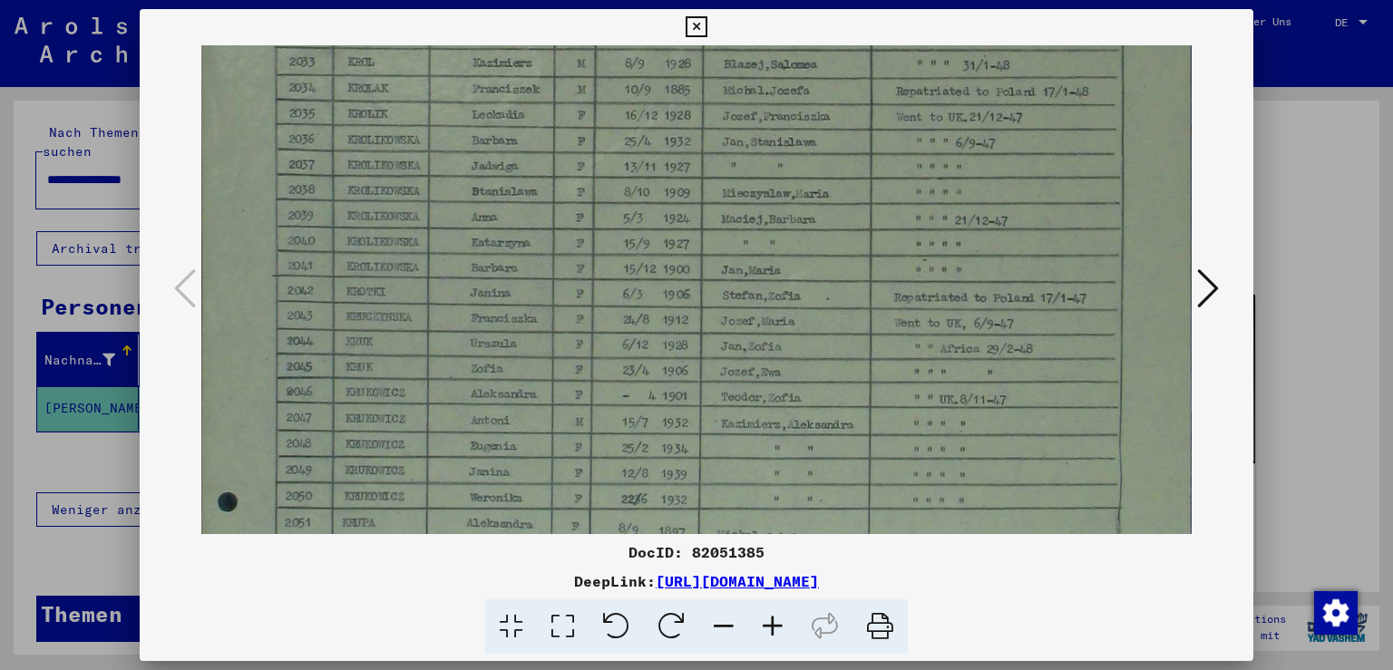
scroll to position [907, 1]
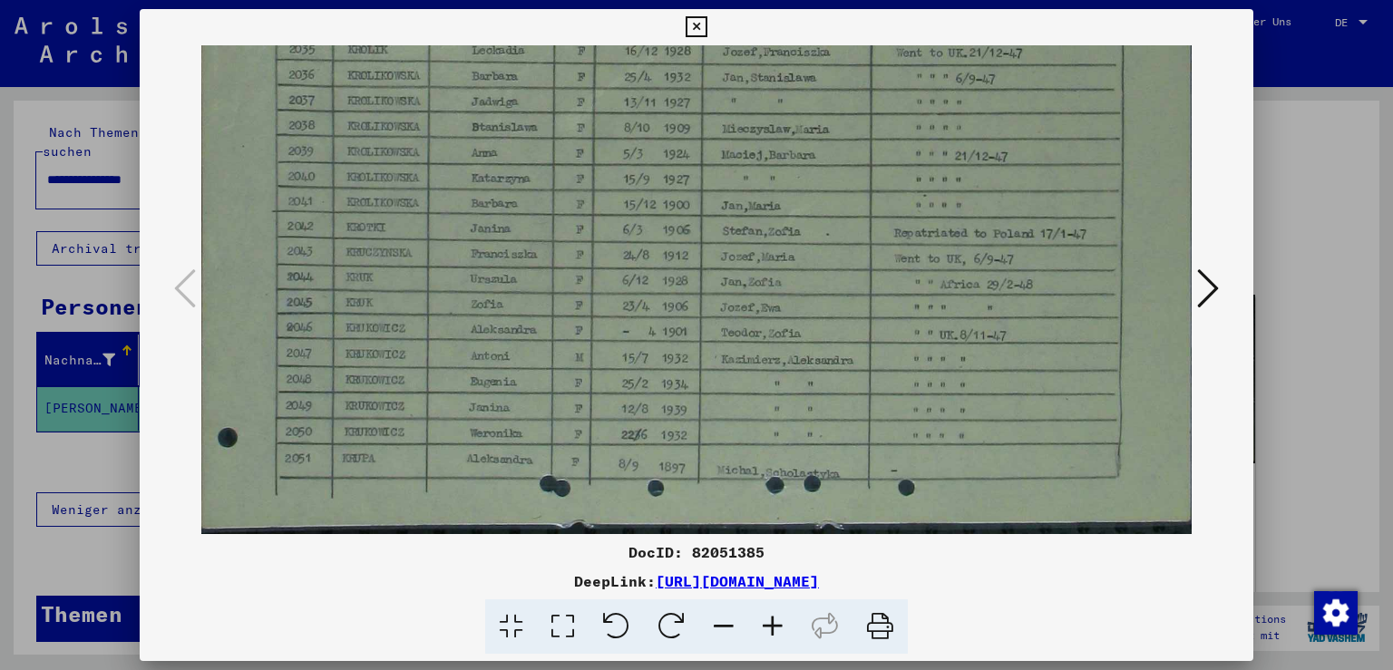
drag, startPoint x: 480, startPoint y: 332, endPoint x: 452, endPoint y: 151, distance: 183.5
click at [706, 24] on icon at bounding box center [696, 27] width 21 height 22
